Goal: Navigation & Orientation: Find specific page/section

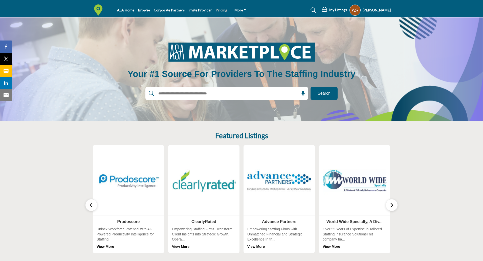
click at [218, 10] on link "Pricing" at bounding box center [221, 10] width 11 height 4
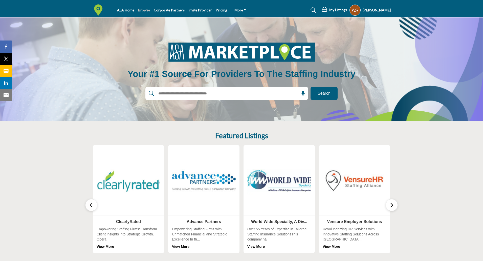
click at [144, 10] on link "Browse" at bounding box center [144, 10] width 12 height 4
